Goal: Task Accomplishment & Management: Manage account settings

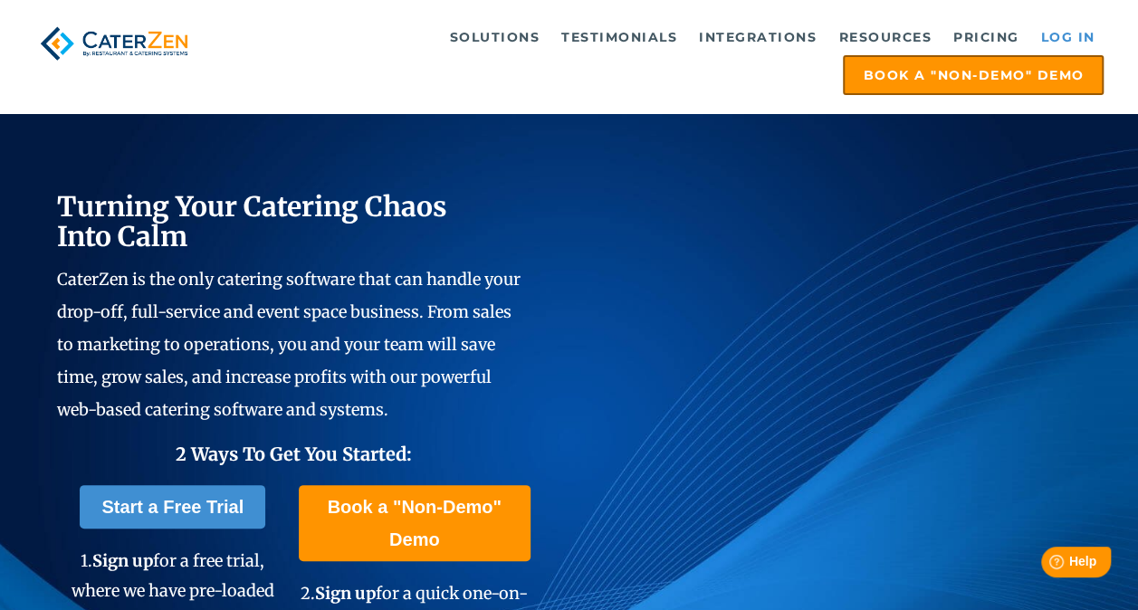
click at [1084, 41] on link "Log in" at bounding box center [1068, 37] width 72 height 36
click at [1061, 33] on link "Log in" at bounding box center [1068, 37] width 72 height 36
drag, startPoint x: 0, startPoint y: 0, endPoint x: 1081, endPoint y: 34, distance: 1081.9
click at [1081, 34] on link "Log in" at bounding box center [1068, 37] width 72 height 36
click at [1063, 35] on link "Log in" at bounding box center [1068, 37] width 72 height 36
